Goal: Navigation & Orientation: Go to known website

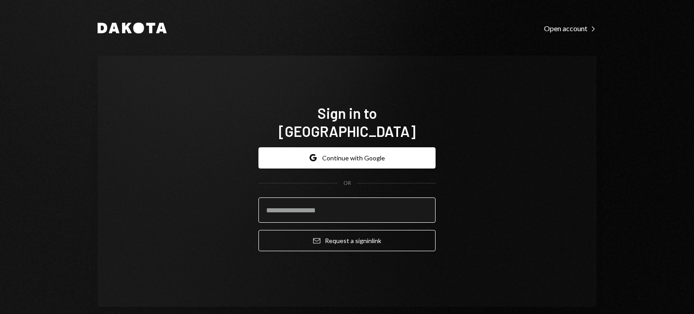
click at [308, 203] on input "email" at bounding box center [347, 210] width 177 height 25
type input "**********"
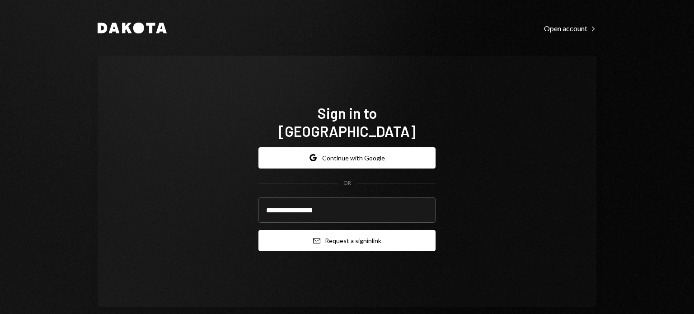
click at [327, 233] on button "Email Request a sign in link" at bounding box center [347, 240] width 177 height 21
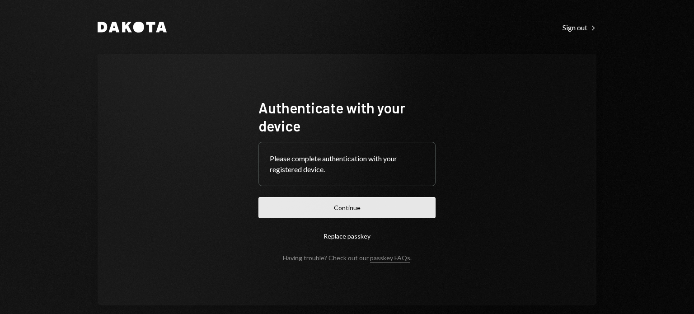
click at [327, 208] on button "Continue" at bounding box center [347, 207] width 177 height 21
